Goal: Browse casually

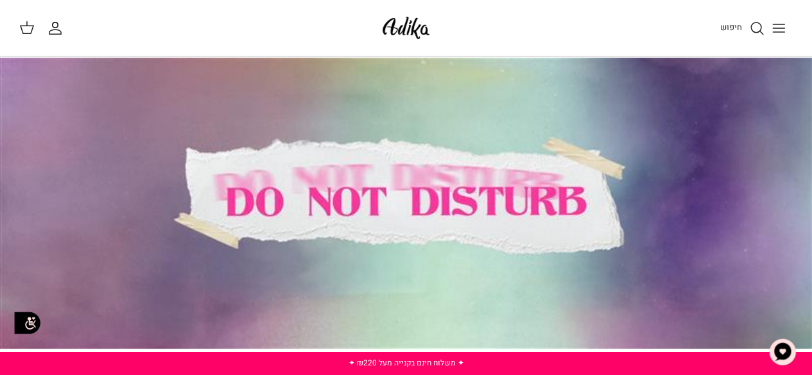
scroll to position [26, 0]
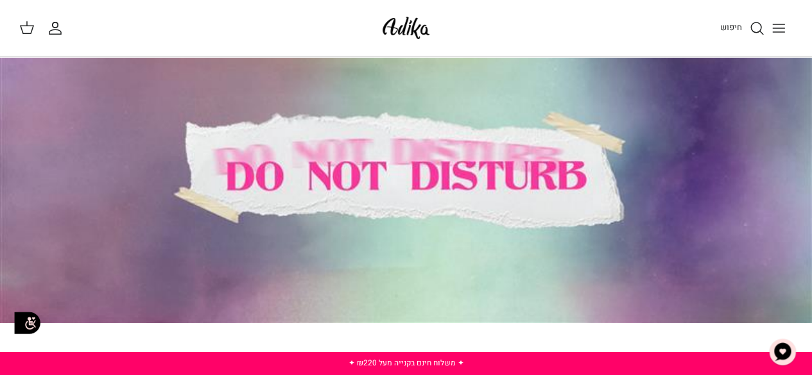
click at [770, 37] on button "Toggle menu" at bounding box center [778, 28] width 28 height 28
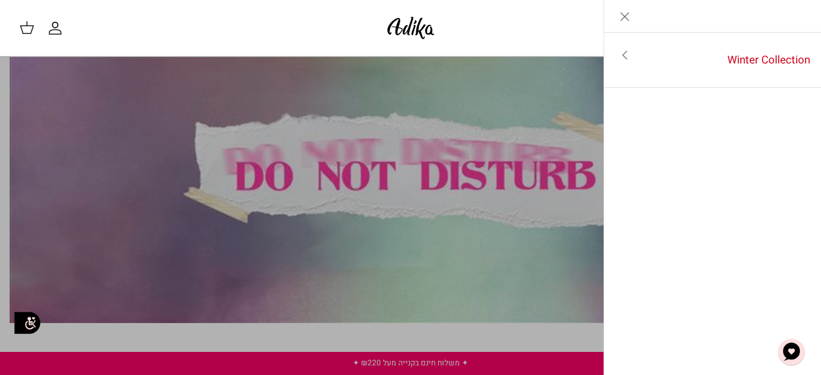
click at [597, 98] on link "Toggle menu" at bounding box center [410, 187] width 821 height 375
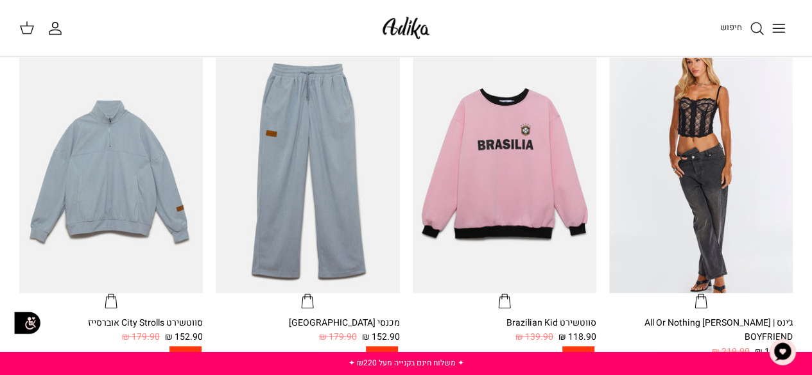
scroll to position [385, 0]
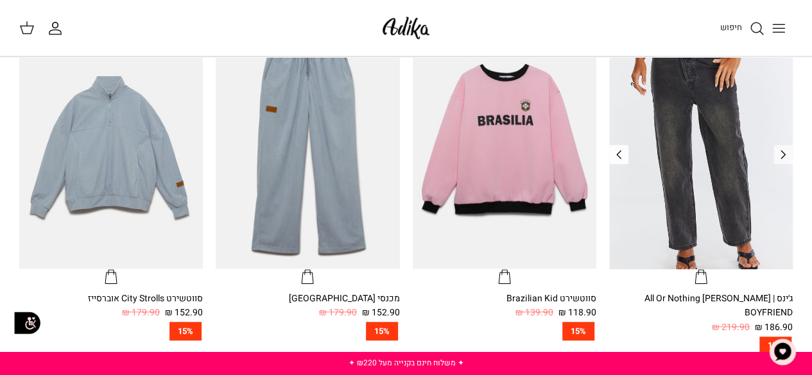
click at [620, 151] on polyline "Previous" at bounding box center [619, 155] width 4 height 8
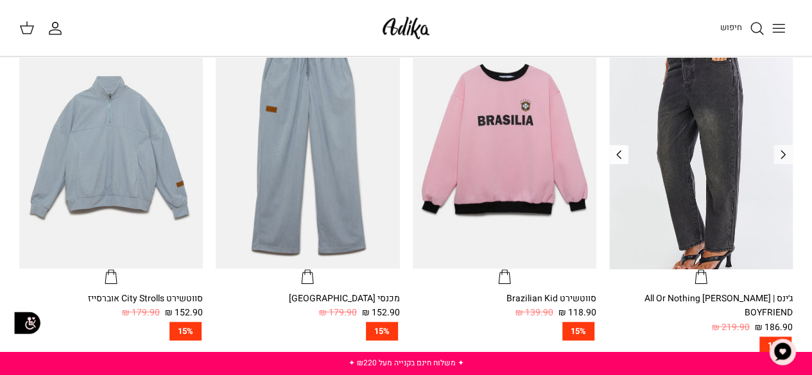
click at [620, 151] on polyline "Previous" at bounding box center [619, 155] width 4 height 8
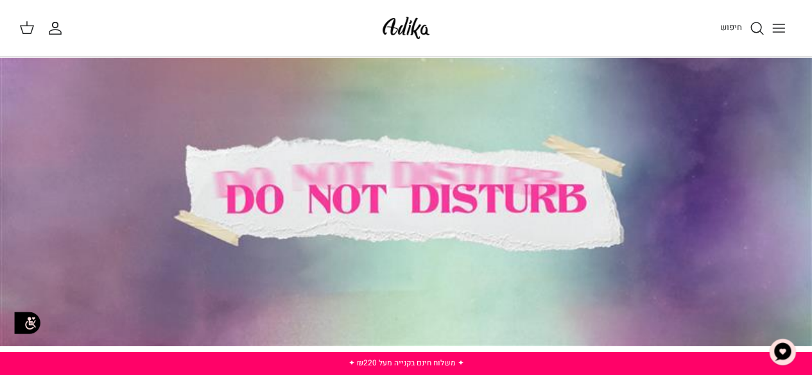
scroll to position [0, 0]
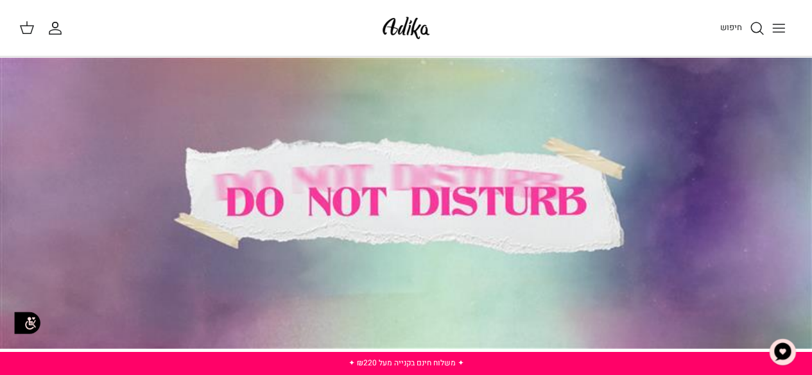
click at [617, 242] on div at bounding box center [406, 203] width 812 height 292
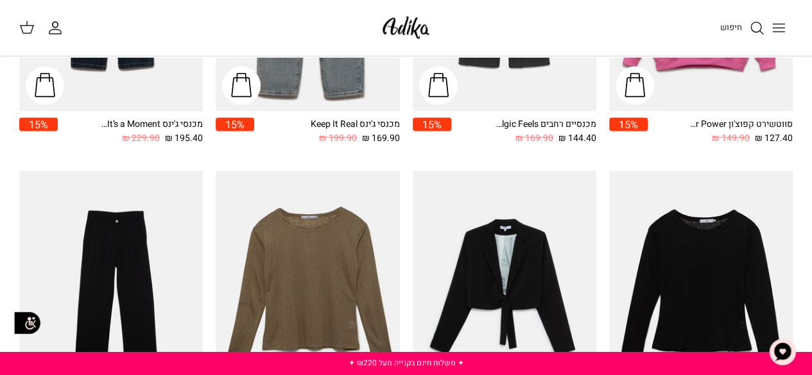
scroll to position [1239, 0]
